Goal: Information Seeking & Learning: Learn about a topic

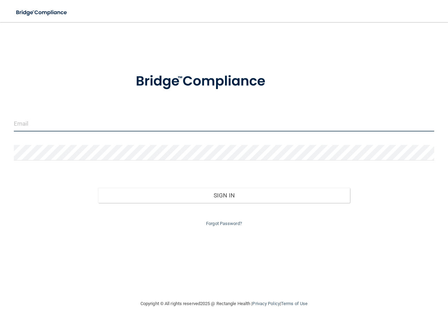
click at [32, 126] on input "email" at bounding box center [224, 124] width 420 height 16
drag, startPoint x: 103, startPoint y: 125, endPoint x: 8, endPoint y: 118, distance: 96.1
click at [7, 119] on main "adrienne.f.anderson@gmail.com Invalid email/password. You don't have permission…" at bounding box center [224, 172] width 448 height 300
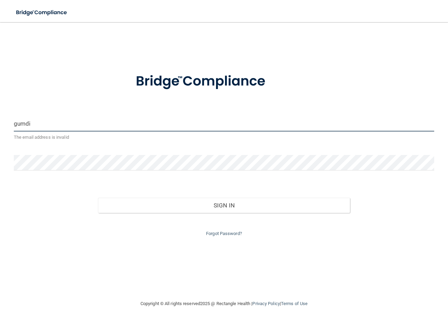
type input "[EMAIL_ADDRESS][DOMAIN_NAME]"
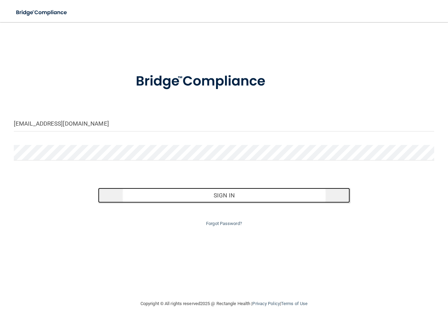
click at [211, 194] on button "Sign In" at bounding box center [224, 195] width 252 height 15
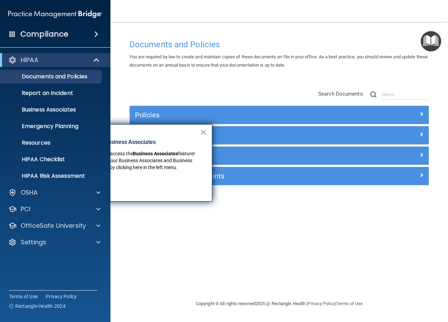
click at [141, 252] on div "Documents and Policies You are required by law to create and maintain copies of…" at bounding box center [279, 168] width 310 height 264
drag, startPoint x: 69, startPoint y: 281, endPoint x: 63, endPoint y: 270, distance: 12.2
click at [70, 281] on div "Compliance HIPAA Documents and Policies Report an Incident Business Associates …" at bounding box center [55, 161] width 110 height 322
click at [56, 227] on p "OfficeSafe University" at bounding box center [53, 225] width 65 height 8
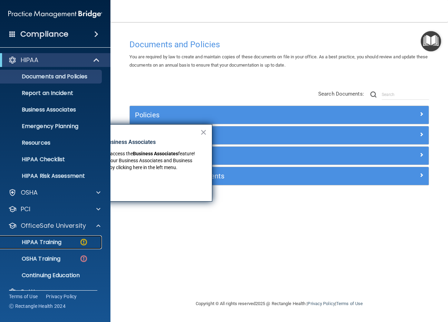
click at [48, 240] on p "HIPAA Training" at bounding box center [32, 242] width 57 height 7
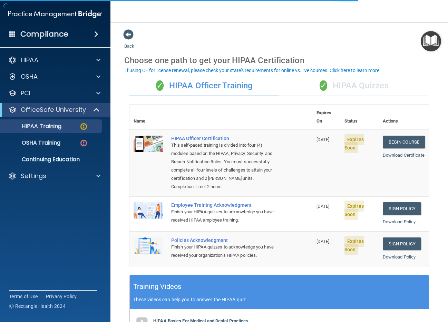
click at [351, 87] on div "✓ HIPAA Quizzes" at bounding box center [354, 86] width 150 height 21
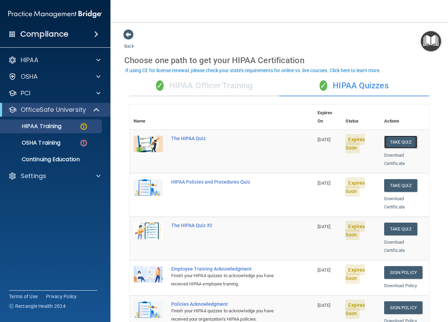
click at [395, 136] on button "Take Quiz" at bounding box center [400, 142] width 33 height 13
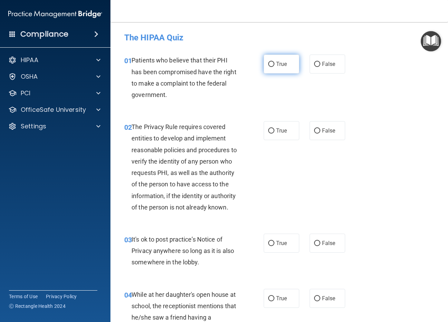
click at [269, 65] on input "True" at bounding box center [271, 64] width 6 height 5
radio input "true"
click at [268, 130] on input "True" at bounding box center [271, 130] width 6 height 5
radio input "true"
click at [314, 246] on input "False" at bounding box center [317, 243] width 6 height 5
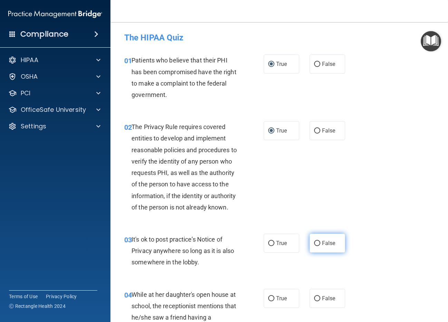
radio input "true"
click at [315, 301] on input "False" at bounding box center [317, 298] width 6 height 5
radio input "true"
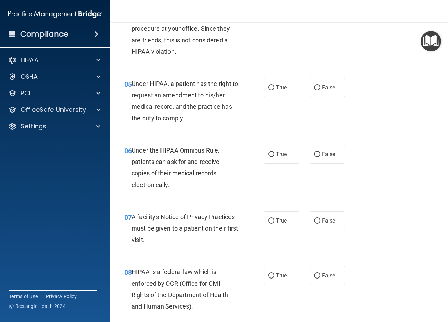
scroll to position [310, 0]
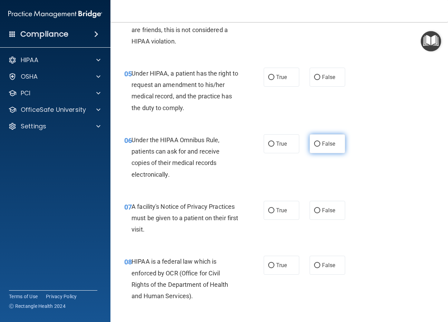
click at [314, 147] on input "False" at bounding box center [317, 143] width 6 height 5
radio input "true"
click at [269, 213] on input "True" at bounding box center [271, 210] width 6 height 5
radio input "true"
click at [314, 80] on input "False" at bounding box center [317, 77] width 6 height 5
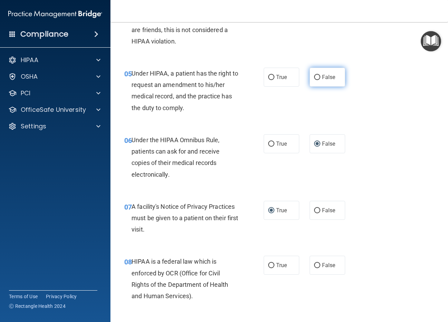
radio input "true"
click at [268, 147] on input "True" at bounding box center [271, 143] width 6 height 5
radio input "true"
radio input "false"
click at [269, 268] on input "True" at bounding box center [271, 265] width 6 height 5
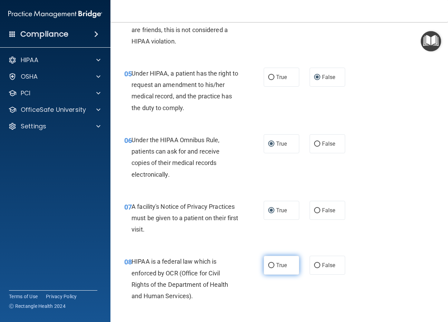
radio input "true"
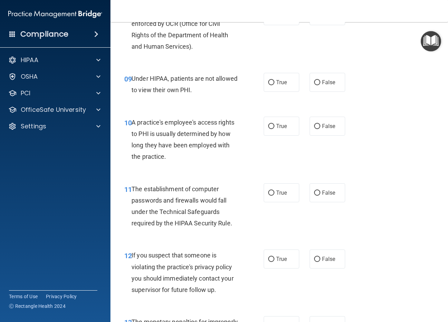
scroll to position [586, 0]
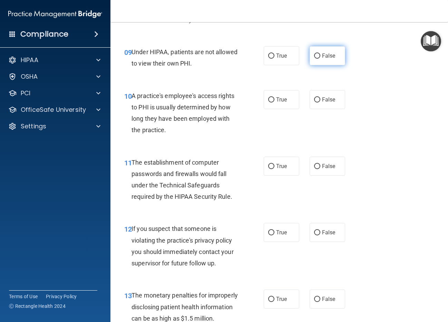
click at [314, 59] on input "False" at bounding box center [317, 55] width 6 height 5
radio input "true"
click at [314, 102] on input "False" at bounding box center [317, 99] width 6 height 5
radio input "true"
click at [269, 169] on input "True" at bounding box center [271, 166] width 6 height 5
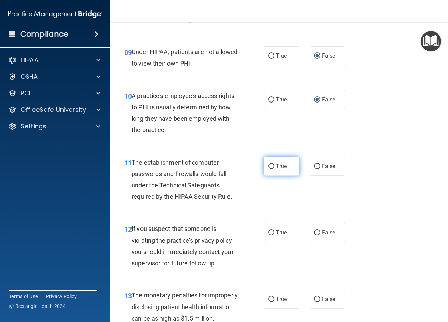
radio input "true"
click at [269, 235] on input "True" at bounding box center [271, 232] width 6 height 5
radio input "true"
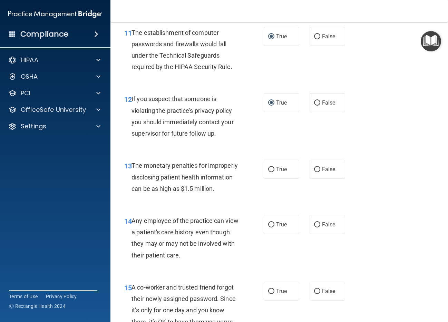
scroll to position [724, 0]
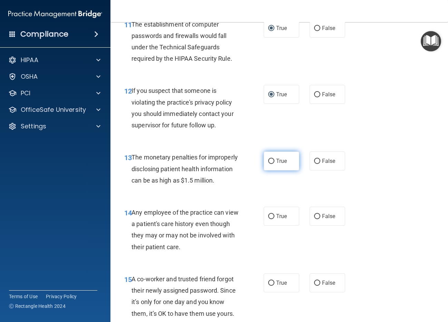
click at [268, 164] on input "True" at bounding box center [271, 161] width 6 height 5
radio input "true"
click at [314, 219] on input "False" at bounding box center [317, 216] width 6 height 5
radio input "true"
click at [314, 286] on input "False" at bounding box center [317, 282] width 6 height 5
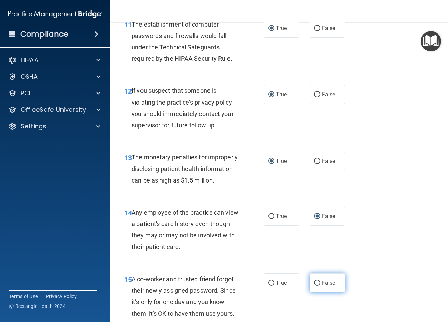
radio input "true"
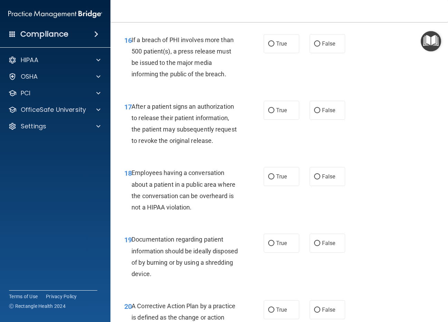
scroll to position [1035, 0]
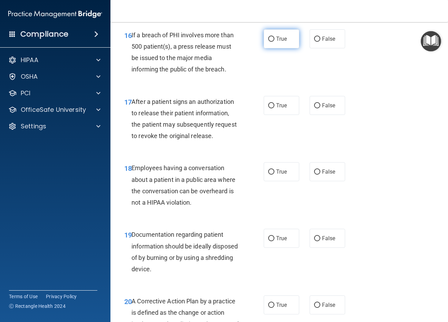
click at [268, 42] on input "True" at bounding box center [271, 39] width 6 height 5
radio input "true"
click at [269, 108] on input "True" at bounding box center [271, 105] width 6 height 5
radio input "true"
click at [314, 175] on input "False" at bounding box center [317, 171] width 6 height 5
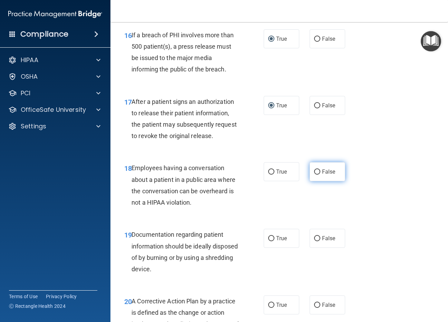
radio input "true"
click at [315, 241] on input "False" at bounding box center [317, 238] width 6 height 5
radio input "true"
click at [269, 241] on input "True" at bounding box center [271, 238] width 6 height 5
radio input "true"
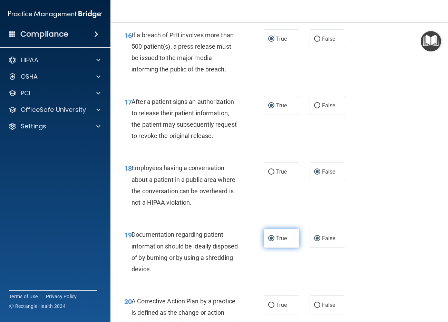
radio input "false"
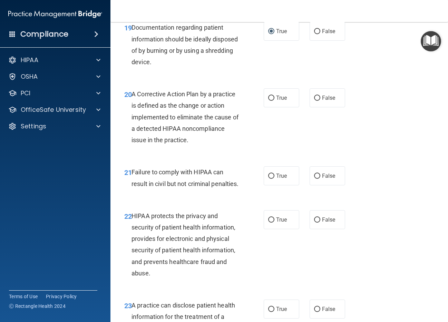
scroll to position [1276, 0]
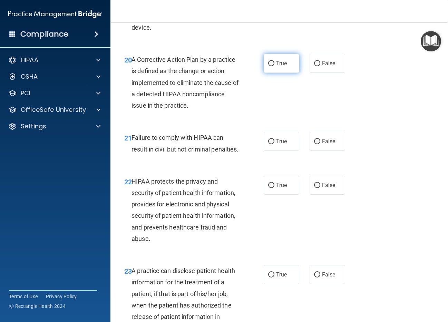
click at [268, 66] on input "True" at bounding box center [271, 63] width 6 height 5
radio input "true"
click at [314, 144] on input "False" at bounding box center [317, 141] width 6 height 5
radio input "true"
click at [271, 188] on input "True" at bounding box center [271, 185] width 6 height 5
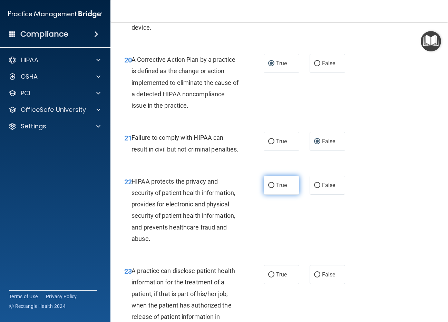
radio input "true"
click at [314, 277] on input "False" at bounding box center [317, 274] width 6 height 5
radio input "true"
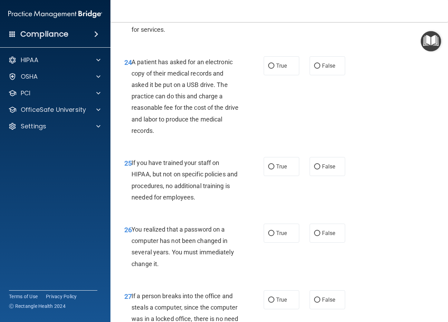
scroll to position [1587, 0]
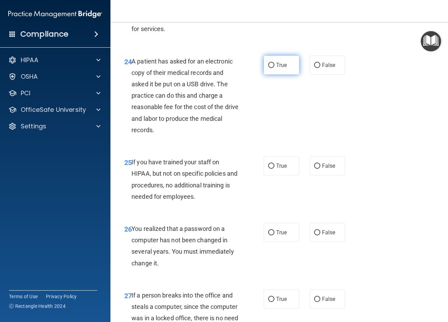
click at [269, 68] on input "True" at bounding box center [271, 65] width 6 height 5
radio input "true"
click at [314, 169] on input "False" at bounding box center [317, 165] width 6 height 5
radio input "true"
click at [269, 235] on input "True" at bounding box center [271, 232] width 6 height 5
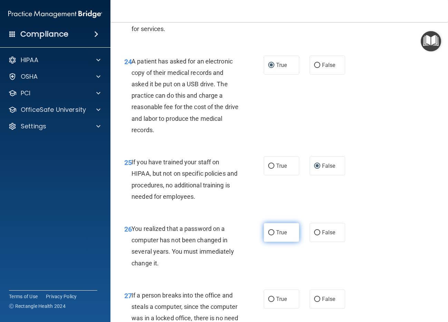
radio input "true"
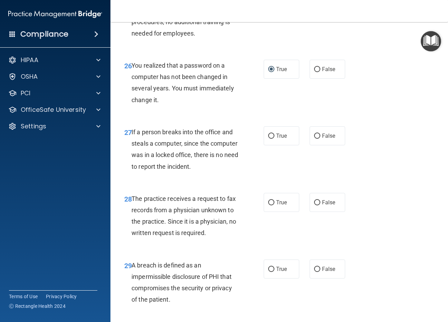
scroll to position [1759, 0]
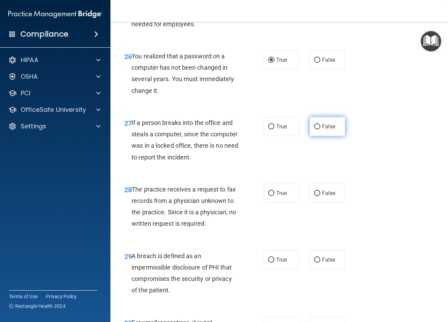
click at [314, 129] on input "False" at bounding box center [317, 126] width 6 height 5
radio input "true"
click at [314, 196] on input "False" at bounding box center [317, 193] width 6 height 5
radio input "true"
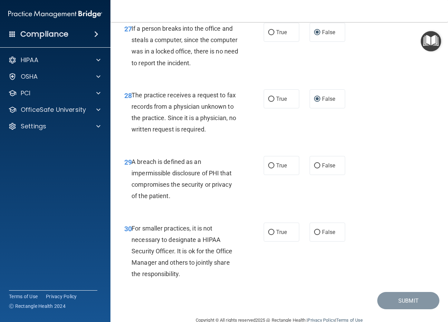
scroll to position [1863, 0]
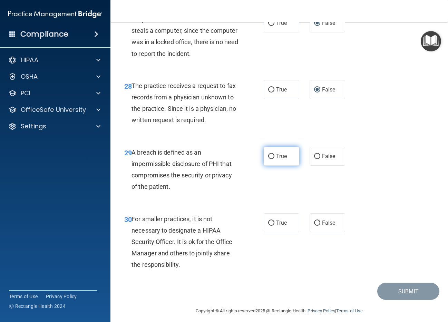
click at [268, 159] on input "True" at bounding box center [271, 156] width 6 height 5
radio input "true"
click at [314, 226] on input "False" at bounding box center [317, 222] width 6 height 5
radio input "true"
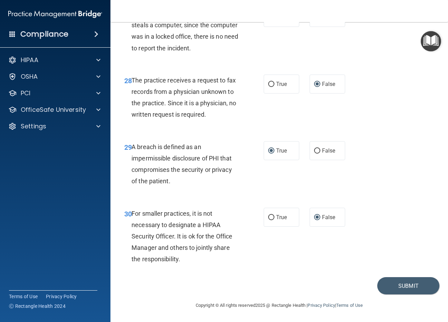
scroll to position [1914, 0]
click at [406, 287] on button "Submit" at bounding box center [408, 286] width 62 height 18
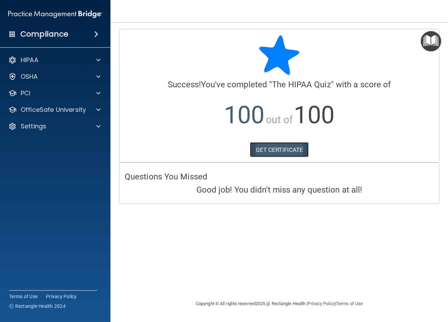
click at [280, 148] on link "GET CERTIFICATE" at bounding box center [279, 149] width 59 height 15
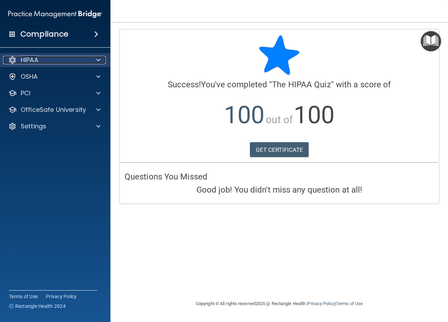
click at [37, 60] on p "HIPAA" at bounding box center [30, 60] width 18 height 8
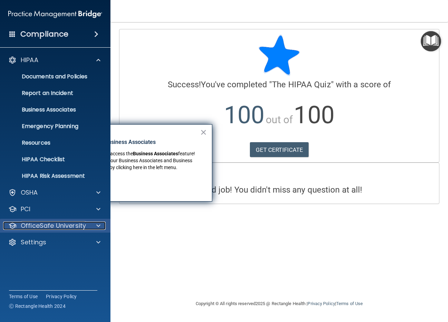
click at [54, 229] on p "OfficeSafe University" at bounding box center [53, 225] width 65 height 8
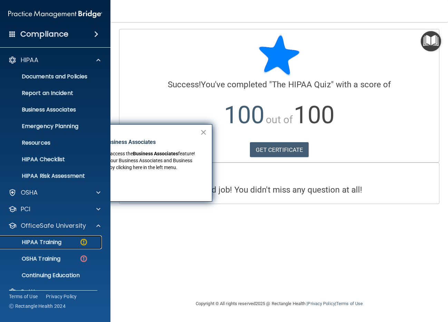
click at [55, 240] on p "HIPAA Training" at bounding box center [32, 242] width 57 height 7
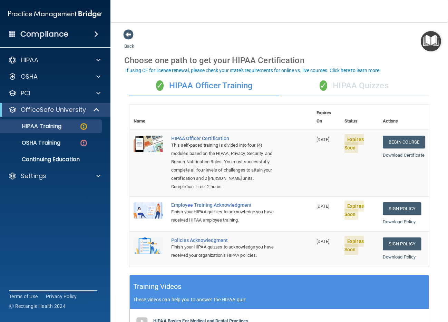
click at [346, 84] on div "✓ HIPAA Quizzes" at bounding box center [354, 86] width 150 height 21
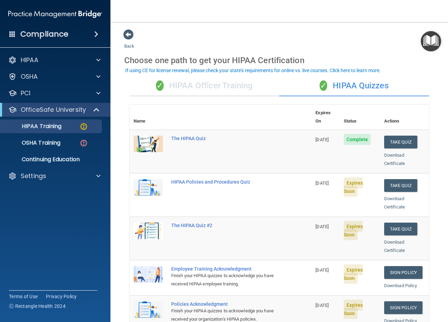
click at [421, 243] on td "Take Quiz Download Certificate" at bounding box center [404, 238] width 49 height 43
click at [396, 179] on button "Take Quiz" at bounding box center [400, 185] width 33 height 13
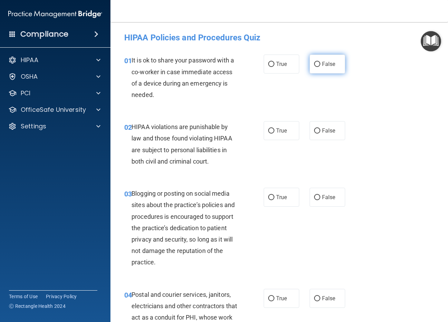
click at [315, 63] on input "False" at bounding box center [317, 64] width 6 height 5
radio input "true"
click at [270, 132] on input "True" at bounding box center [271, 130] width 6 height 5
radio input "true"
click at [314, 197] on input "False" at bounding box center [317, 197] width 6 height 5
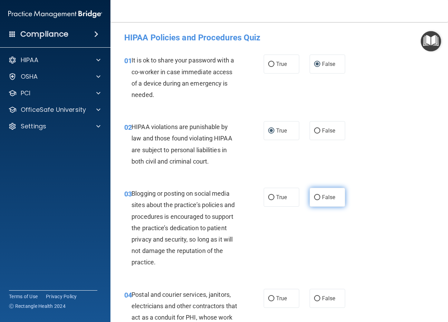
radio input "true"
click at [268, 299] on input "True" at bounding box center [271, 298] width 6 height 5
radio input "true"
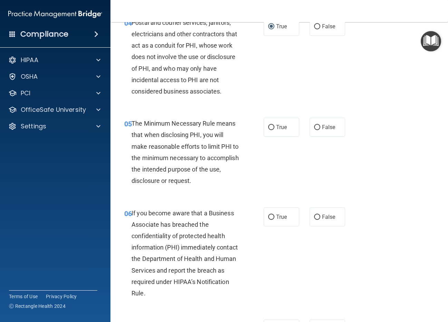
scroll to position [310, 0]
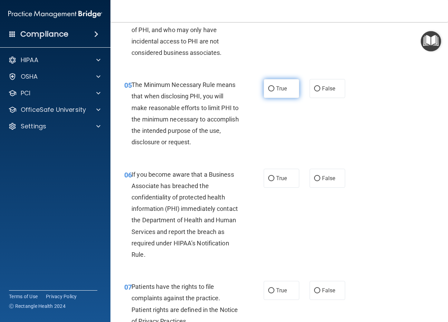
click at [268, 90] on input "True" at bounding box center [271, 88] width 6 height 5
radio input "true"
click at [315, 178] on input "False" at bounding box center [317, 178] width 6 height 5
radio input "true"
click at [269, 290] on input "True" at bounding box center [271, 290] width 6 height 5
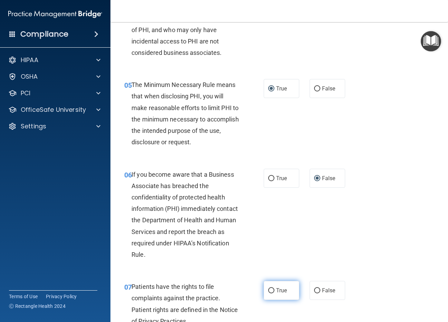
radio input "true"
click at [355, 256] on div "06 If you become aware that a Business Associate has breached the confidentiali…" at bounding box center [279, 216] width 320 height 112
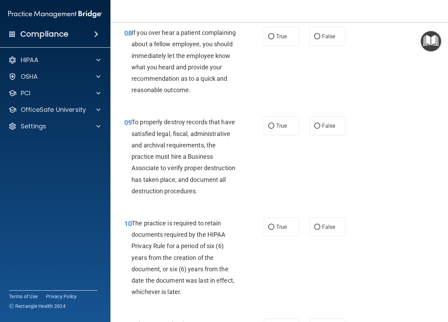
scroll to position [586, 0]
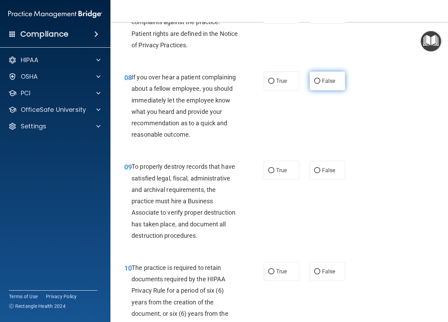
click at [315, 82] on input "False" at bounding box center [317, 81] width 6 height 5
radio input "true"
click at [315, 171] on input "False" at bounding box center [317, 170] width 6 height 5
radio input "true"
click at [269, 271] on input "True" at bounding box center [271, 271] width 6 height 5
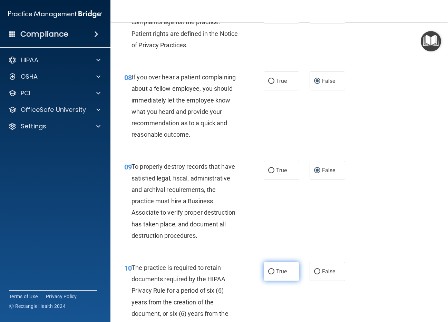
radio input "true"
click at [357, 250] on div "09 To properly destroy records that have satisfied legal, fiscal, administrativ…" at bounding box center [279, 202] width 320 height 101
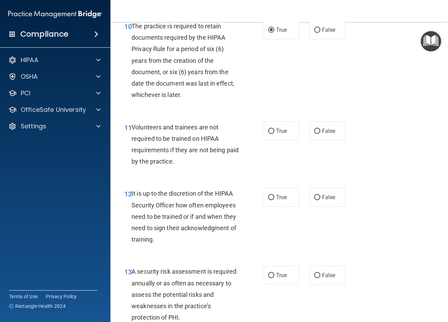
scroll to position [862, 0]
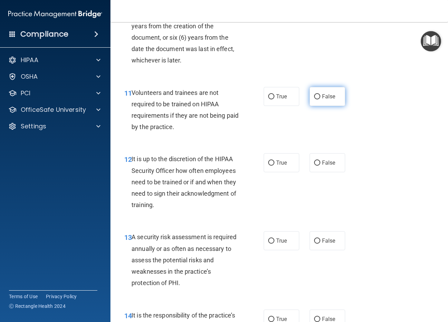
click at [316, 96] on input "False" at bounding box center [317, 96] width 6 height 5
radio input "true"
click at [314, 162] on input "False" at bounding box center [317, 162] width 6 height 5
radio input "true"
click at [269, 240] on input "True" at bounding box center [271, 240] width 6 height 5
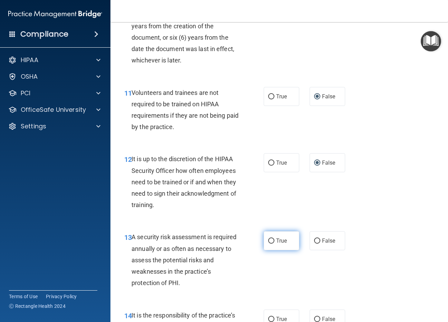
radio input "true"
click at [314, 319] on input "False" at bounding box center [317, 319] width 6 height 5
radio input "true"
click at [356, 285] on div "13 A security risk assessment is required annually or as often as necessary to …" at bounding box center [279, 261] width 320 height 78
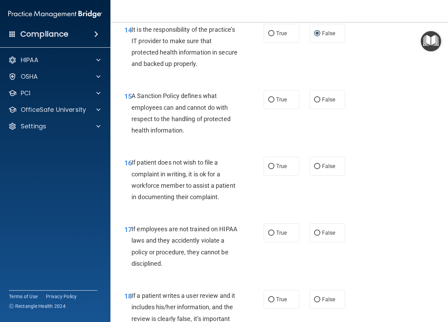
scroll to position [1138, 0]
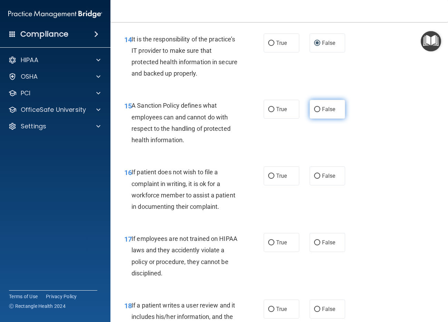
click at [314, 109] on input "False" at bounding box center [317, 109] width 6 height 5
radio input "true"
click at [269, 176] on input "True" at bounding box center [271, 176] width 6 height 5
radio input "true"
click at [314, 242] on input "False" at bounding box center [317, 242] width 6 height 5
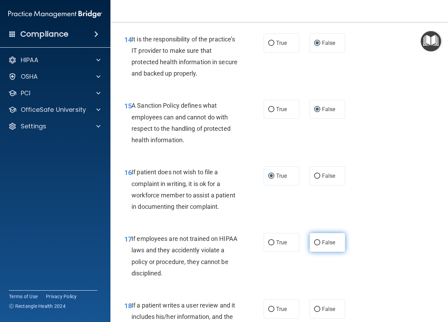
radio input "true"
click at [314, 309] on input "False" at bounding box center [317, 309] width 6 height 5
radio input "true"
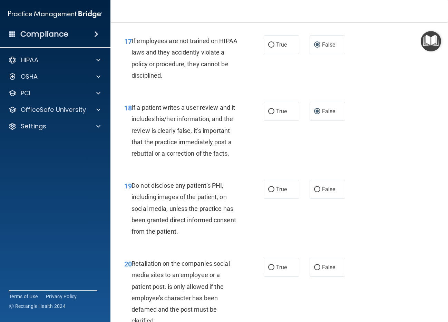
scroll to position [1414, 0]
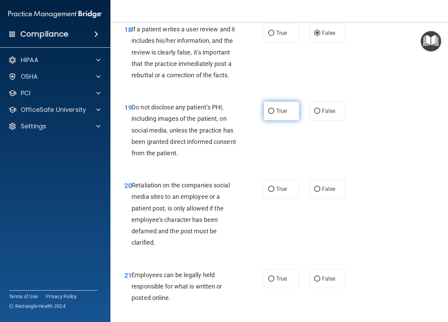
click at [269, 109] on input "True" at bounding box center [271, 111] width 6 height 5
radio input "true"
click at [314, 188] on input "False" at bounding box center [317, 189] width 6 height 5
radio input "true"
click at [270, 278] on input "True" at bounding box center [271, 278] width 6 height 5
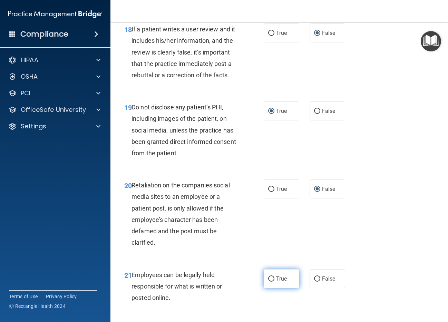
radio input "true"
click at [363, 268] on div "21 Employees can be legally held responsible for what is written or posted onli…" at bounding box center [279, 287] width 320 height 55
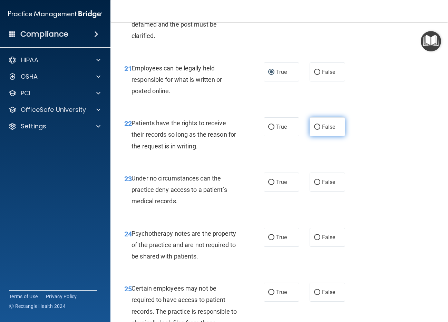
scroll to position [1621, 0]
click at [314, 126] on input "False" at bounding box center [317, 126] width 6 height 5
radio input "true"
click at [314, 181] on input "False" at bounding box center [317, 181] width 6 height 5
radio input "true"
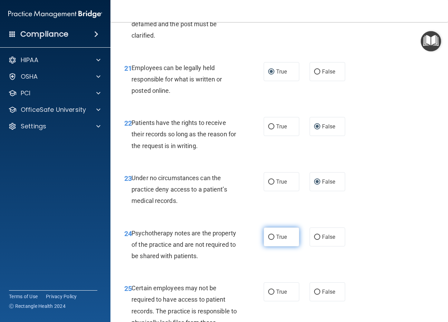
click at [269, 236] on input "True" at bounding box center [271, 237] width 6 height 5
radio input "true"
click at [269, 291] on input "True" at bounding box center [271, 291] width 6 height 5
radio input "true"
drag, startPoint x: 348, startPoint y: 278, endPoint x: 370, endPoint y: 272, distance: 23.1
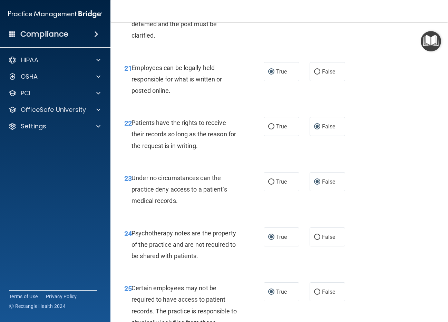
click at [349, 278] on div "25 Certain employees may not be required to have access to patient records. The…" at bounding box center [279, 313] width 320 height 78
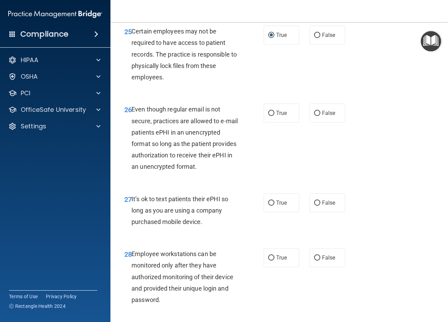
scroll to position [1897, 0]
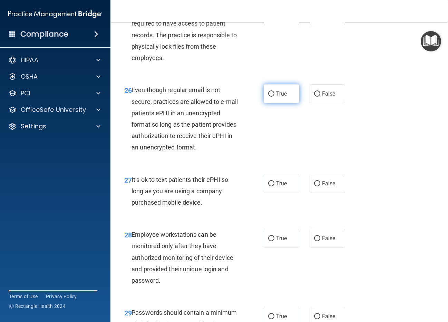
click at [269, 95] on input "True" at bounding box center [271, 93] width 6 height 5
radio input "true"
click at [315, 183] on input "False" at bounding box center [317, 183] width 6 height 5
radio input "true"
click at [315, 238] on input "False" at bounding box center [317, 238] width 6 height 5
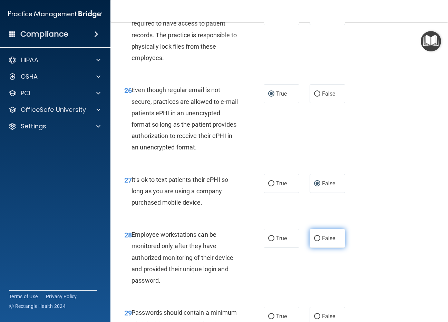
radio input "true"
click at [384, 262] on div "28 Employee workstations can be monitored only after they have authorized monit…" at bounding box center [279, 259] width 320 height 78
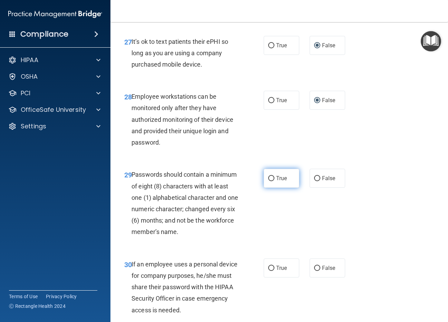
click at [268, 178] on input "True" at bounding box center [271, 178] width 6 height 5
radio input "true"
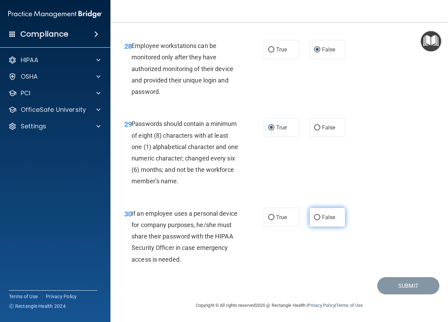
click at [314, 216] on input "False" at bounding box center [317, 217] width 6 height 5
radio input "true"
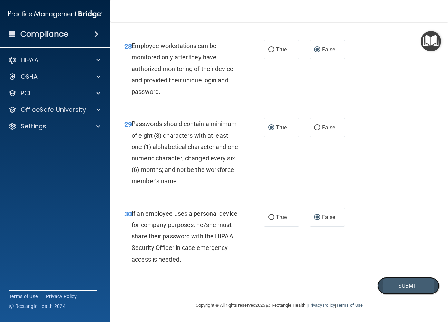
click at [408, 287] on button "Submit" at bounding box center [408, 286] width 62 height 18
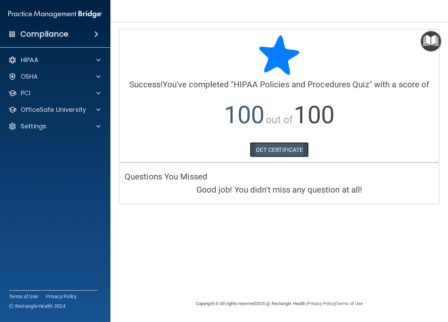
click at [279, 148] on link "GET CERTIFICATE" at bounding box center [279, 149] width 59 height 15
click at [41, 109] on p "OfficeSafe University" at bounding box center [53, 110] width 65 height 8
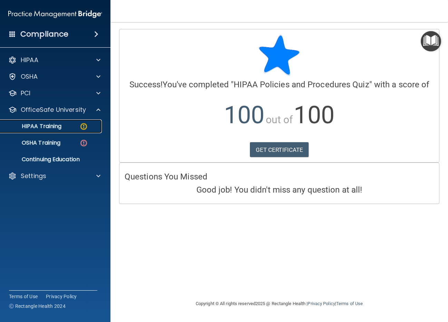
click at [53, 128] on p "HIPAA Training" at bounding box center [32, 126] width 57 height 7
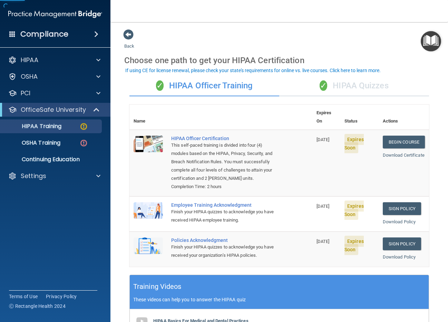
click at [359, 86] on div "✓ HIPAA Quizzes" at bounding box center [354, 86] width 150 height 21
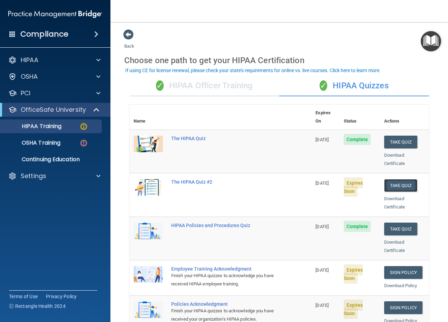
click at [394, 179] on button "Take Quiz" at bounding box center [400, 185] width 33 height 13
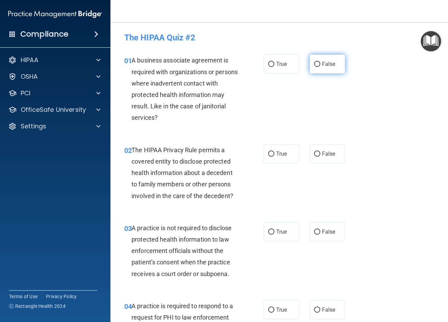
click at [314, 63] on input "False" at bounding box center [317, 64] width 6 height 5
radio input "true"
click at [268, 152] on input "True" at bounding box center [271, 153] width 6 height 5
radio input "true"
click at [314, 232] on input "False" at bounding box center [317, 231] width 6 height 5
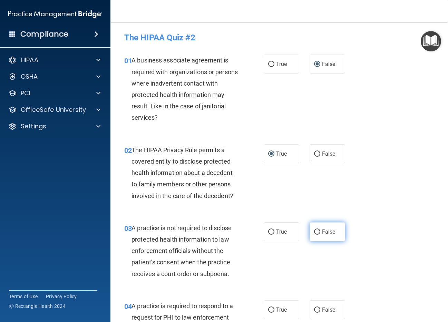
radio input "true"
click at [268, 309] on input "True" at bounding box center [271, 309] width 6 height 5
radio input "true"
click at [364, 288] on div "03 A practice is not required to disclose protected health information to law e…" at bounding box center [279, 253] width 320 height 78
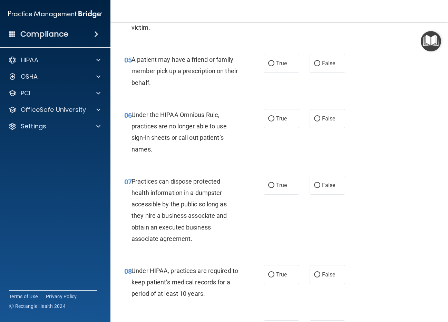
scroll to position [345, 0]
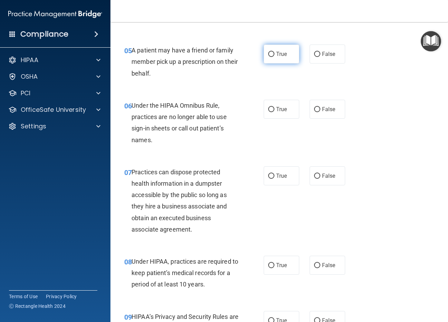
click at [268, 53] on input "True" at bounding box center [271, 54] width 6 height 5
radio input "true"
click at [314, 109] on input "False" at bounding box center [317, 109] width 6 height 5
radio input "true"
click at [314, 175] on input "False" at bounding box center [317, 176] width 6 height 5
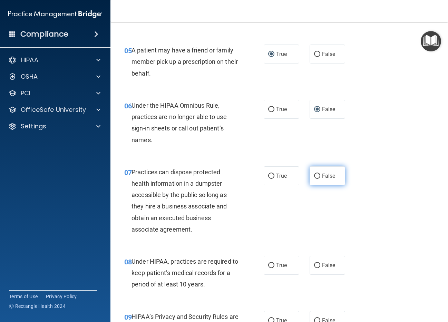
radio input "true"
click at [314, 266] on input "False" at bounding box center [317, 265] width 6 height 5
radio input "true"
click at [314, 319] on input "False" at bounding box center [317, 320] width 6 height 5
radio input "true"
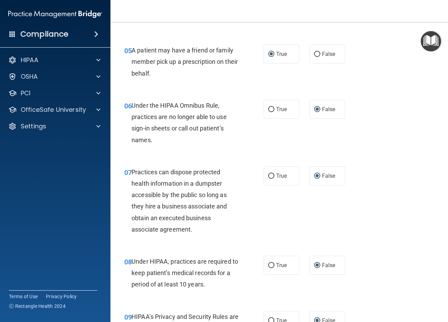
click at [377, 273] on div "08 Under HIPAA, practices are required to keep patient’s medical records for a …" at bounding box center [279, 274] width 320 height 55
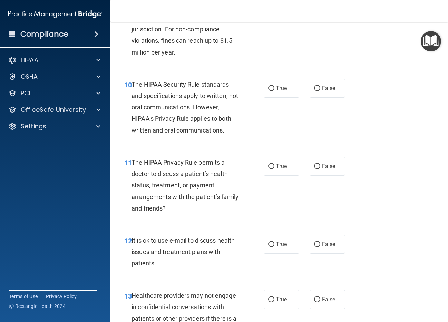
scroll to position [621, 0]
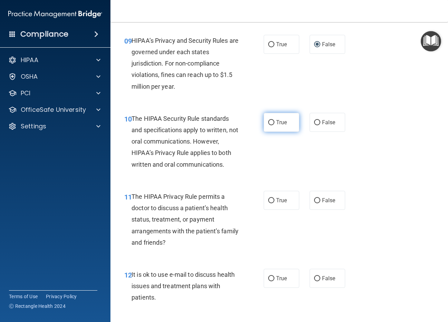
click at [268, 121] on input "True" at bounding box center [271, 122] width 6 height 5
radio input "true"
click at [268, 199] on input "True" at bounding box center [271, 200] width 6 height 5
radio input "true"
click at [268, 278] on input "True" at bounding box center [271, 278] width 6 height 5
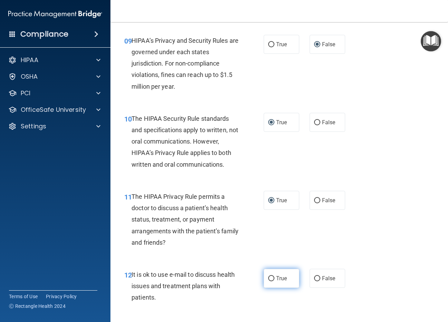
radio input "true"
click at [358, 242] on div "11 The HIPAA Privacy Rule permits a doctor to discuss a patient’s health status…" at bounding box center [279, 221] width 320 height 78
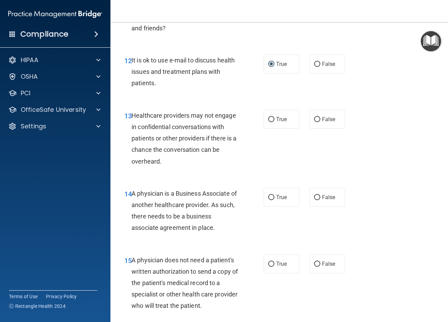
scroll to position [862, 0]
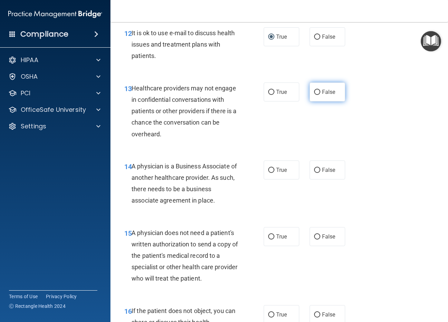
click at [314, 92] on input "False" at bounding box center [317, 92] width 6 height 5
radio input "true"
click at [314, 170] on input "False" at bounding box center [317, 170] width 6 height 5
radio input "true"
click at [268, 237] on input "True" at bounding box center [271, 236] width 6 height 5
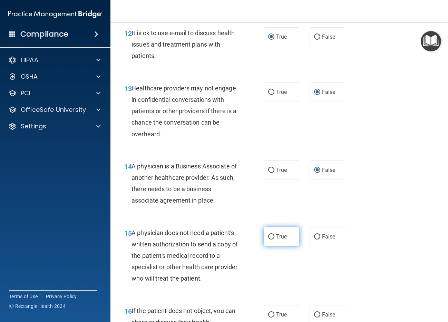
radio input "true"
click at [269, 314] on input "True" at bounding box center [271, 314] width 6 height 5
radio input "true"
click at [373, 285] on div "15 A physician does not need a patient's written authorization to send a copy o…" at bounding box center [279, 257] width 320 height 78
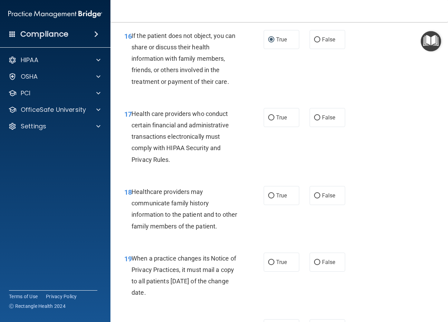
scroll to position [1173, 0]
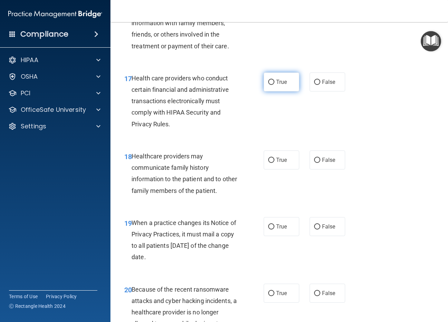
click at [268, 82] on input "True" at bounding box center [271, 82] width 6 height 5
radio input "true"
click at [314, 160] on input "False" at bounding box center [317, 160] width 6 height 5
radio input "true"
click at [314, 225] on input "False" at bounding box center [317, 226] width 6 height 5
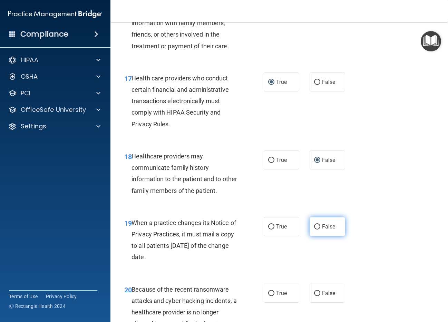
radio input "true"
click at [314, 292] on input "False" at bounding box center [317, 293] width 6 height 5
radio input "true"
click at [349, 265] on div "19 When a practice changes its Notice of Privacy Practices, it must mail a copy…" at bounding box center [279, 241] width 320 height 67
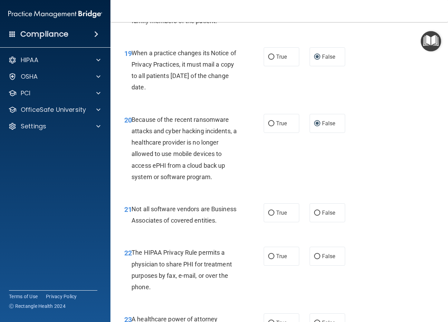
scroll to position [1380, 0]
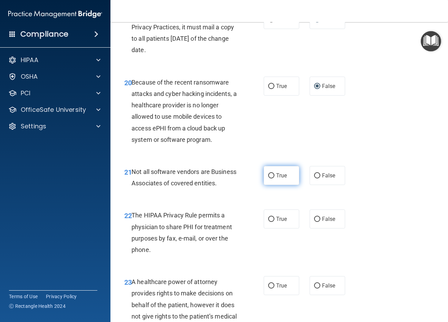
click at [268, 176] on input "True" at bounding box center [271, 175] width 6 height 5
radio input "true"
click at [269, 222] on input "True" at bounding box center [271, 219] width 6 height 5
radio input "true"
click at [314, 288] on input "False" at bounding box center [317, 285] width 6 height 5
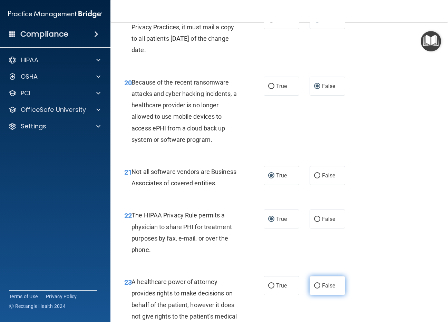
radio input "true"
click at [366, 279] on div "23 A healthcare power of attorney provides rights to make decisions on behalf o…" at bounding box center [279, 306] width 320 height 78
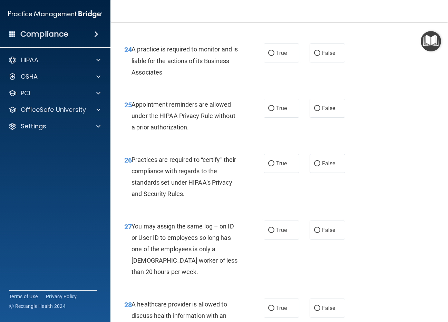
scroll to position [1656, 0]
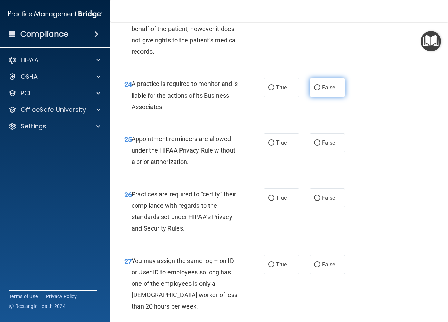
click at [314, 90] on input "False" at bounding box center [317, 87] width 6 height 5
radio input "true"
click at [269, 146] on input "True" at bounding box center [271, 142] width 6 height 5
radio input "true"
click at [314, 201] on input "False" at bounding box center [317, 198] width 6 height 5
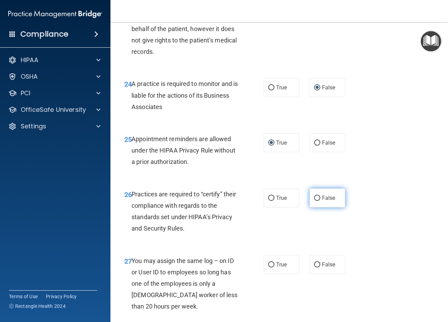
radio input "true"
click at [270, 267] on input "True" at bounding box center [271, 264] width 6 height 5
radio input "true"
click at [380, 268] on div "27 You may assign the same log – on ID or User ID to employees so long has one …" at bounding box center [279, 285] width 320 height 78
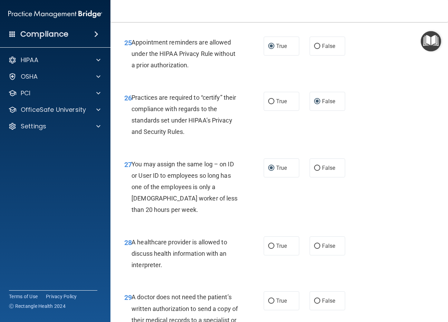
scroll to position [1794, 0]
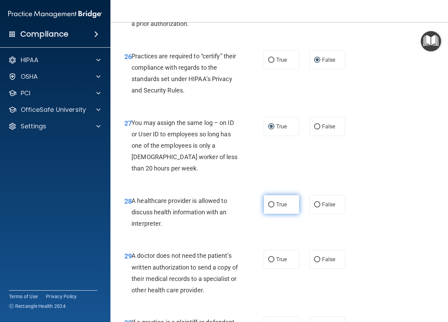
click at [269, 207] on input "True" at bounding box center [271, 204] width 6 height 5
radio input "true"
click at [269, 262] on input "True" at bounding box center [271, 259] width 6 height 5
radio input "true"
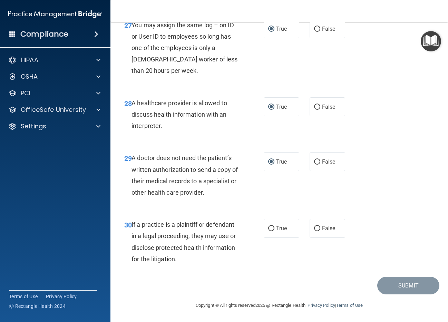
scroll to position [1914, 0]
click at [270, 227] on input "True" at bounding box center [271, 228] width 6 height 5
radio input "true"
click at [412, 284] on button "Submit" at bounding box center [408, 286] width 62 height 18
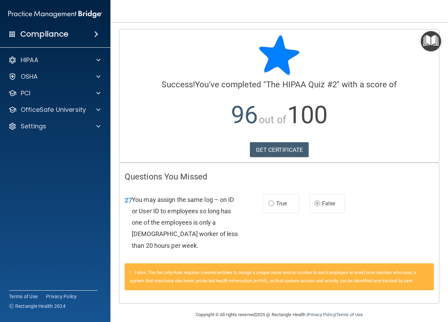
click at [287, 230] on div "27 You may assign the same log – on ID or User ID to employees so long has one …" at bounding box center [278, 224] width 319 height 78
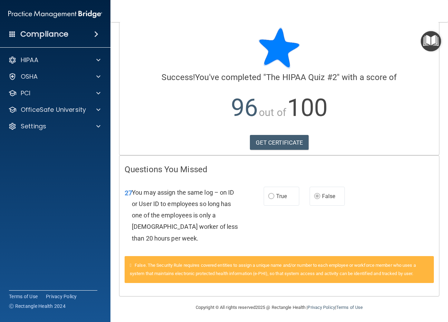
scroll to position [9, 0]
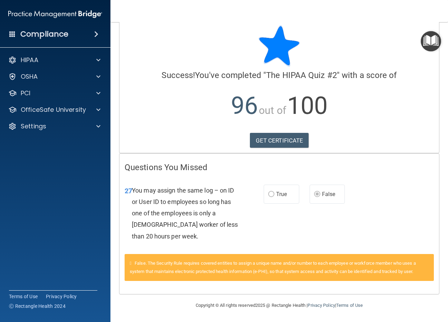
click at [353, 191] on div "27 You may assign the same log – on ID or User ID to employees so long has one …" at bounding box center [278, 215] width 319 height 78
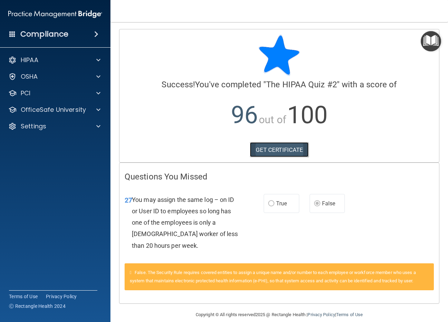
click at [275, 150] on link "GET CERTIFICATE" at bounding box center [279, 149] width 59 height 15
click at [47, 109] on p "OfficeSafe University" at bounding box center [53, 110] width 65 height 8
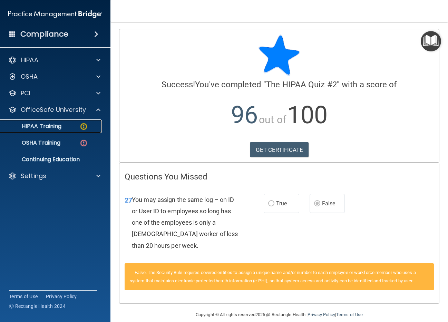
click at [61, 129] on p "HIPAA Training" at bounding box center [32, 126] width 57 height 7
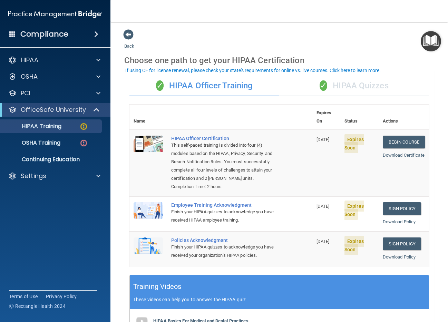
click at [356, 86] on div "✓ HIPAA Quizzes" at bounding box center [354, 86] width 150 height 21
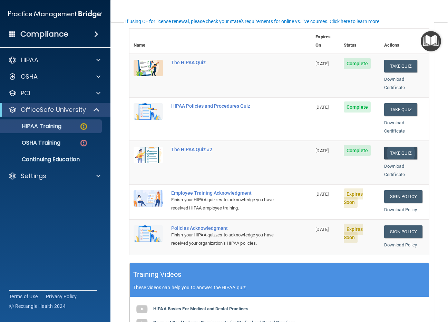
scroll to position [103, 0]
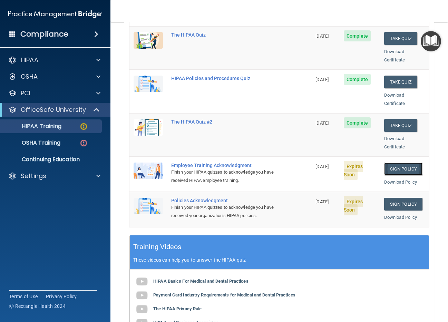
click at [396, 162] on link "Sign Policy" at bounding box center [403, 168] width 38 height 13
click at [399, 198] on link "Sign Policy" at bounding box center [403, 204] width 38 height 13
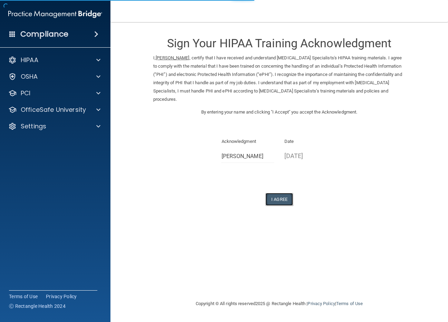
click at [284, 200] on button "I Agree" at bounding box center [279, 199] width 28 height 13
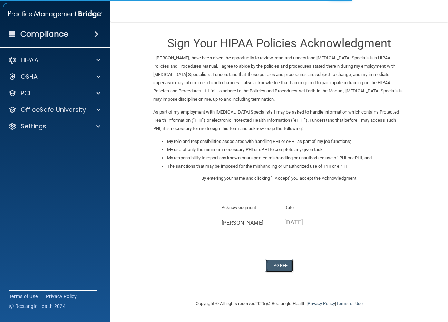
click at [280, 265] on button "I Agree" at bounding box center [279, 265] width 28 height 13
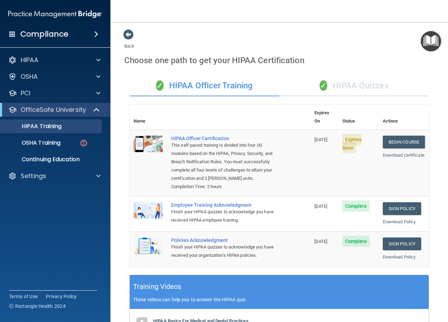
click at [118, 243] on main "Back Choose one path to get your HIPAA Certification ✓ HIPAA Officer Training ✓…" at bounding box center [278, 172] width 337 height 300
click at [429, 259] on main "Back Choose one path to get your HIPAA Certification ✓ HIPAA Officer Training ✓…" at bounding box center [278, 172] width 337 height 300
click at [394, 136] on link "Begin Course" at bounding box center [404, 142] width 42 height 13
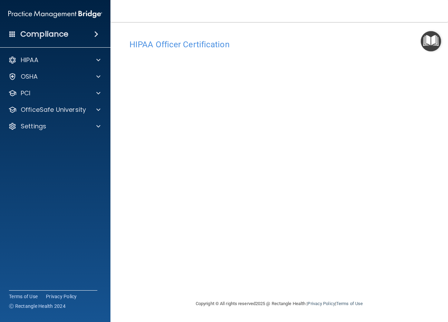
click at [347, 290] on div "HIPAA Officer Certification This course doesn’t expire until [DATE]. Are you su…" at bounding box center [279, 168] width 310 height 264
click at [148, 293] on footer "Copyright © All rights reserved 2025 @ Rectangle Health | Privacy Policy | Term…" at bounding box center [279, 304] width 310 height 22
click at [37, 170] on accordion "HIPAA Documents and Policies Report an Incident Business Associates Emergency P…" at bounding box center [55, 141] width 111 height 182
drag, startPoint x: 21, startPoint y: 183, endPoint x: 40, endPoint y: 165, distance: 26.6
click at [21, 183] on accordion "HIPAA Documents and Policies Report an Incident Business Associates Emergency P…" at bounding box center [55, 141] width 111 height 182
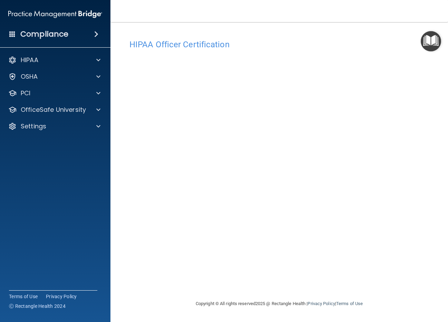
click at [35, 189] on accordion "HIPAA Documents and Policies Report an Incident Business Associates Emergency P…" at bounding box center [55, 141] width 111 height 182
click at [40, 60] on div "HIPAA" at bounding box center [46, 60] width 86 height 8
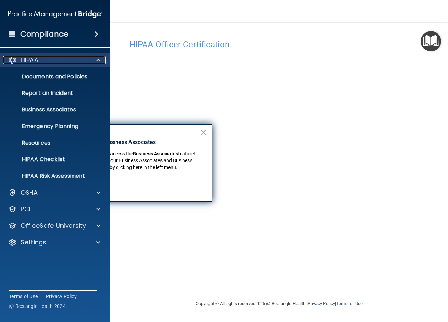
click at [40, 60] on div "HIPAA" at bounding box center [46, 60] width 86 height 8
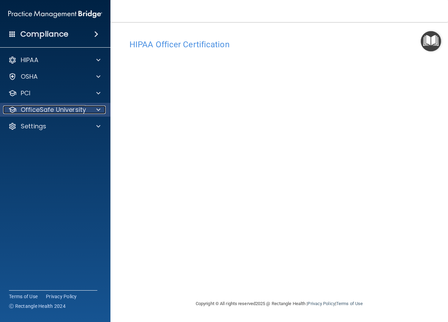
click at [41, 109] on p "OfficeSafe University" at bounding box center [53, 110] width 65 height 8
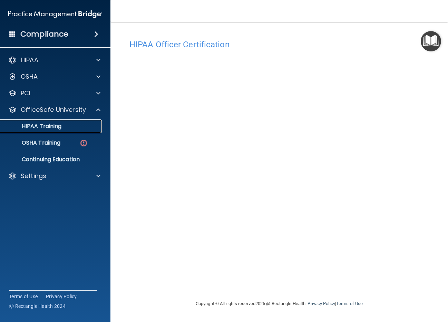
click at [41, 126] on p "HIPAA Training" at bounding box center [32, 126] width 57 height 7
